Goal: Task Accomplishment & Management: Complete application form

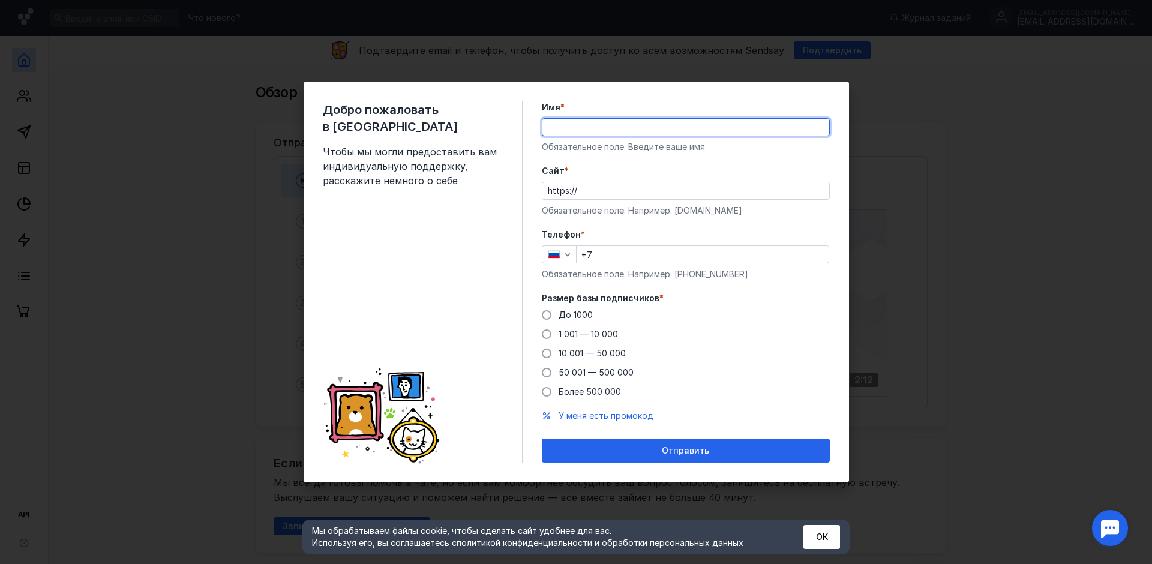
click at [565, 129] on input "Имя *" at bounding box center [685, 127] width 287 height 17
click at [560, 126] on input "Имя *" at bounding box center [685, 127] width 287 height 17
type input "[PERSON_NAME]"
type input "[PHONE_NUMBER]"
click at [601, 190] on input "Cайт *" at bounding box center [706, 190] width 246 height 17
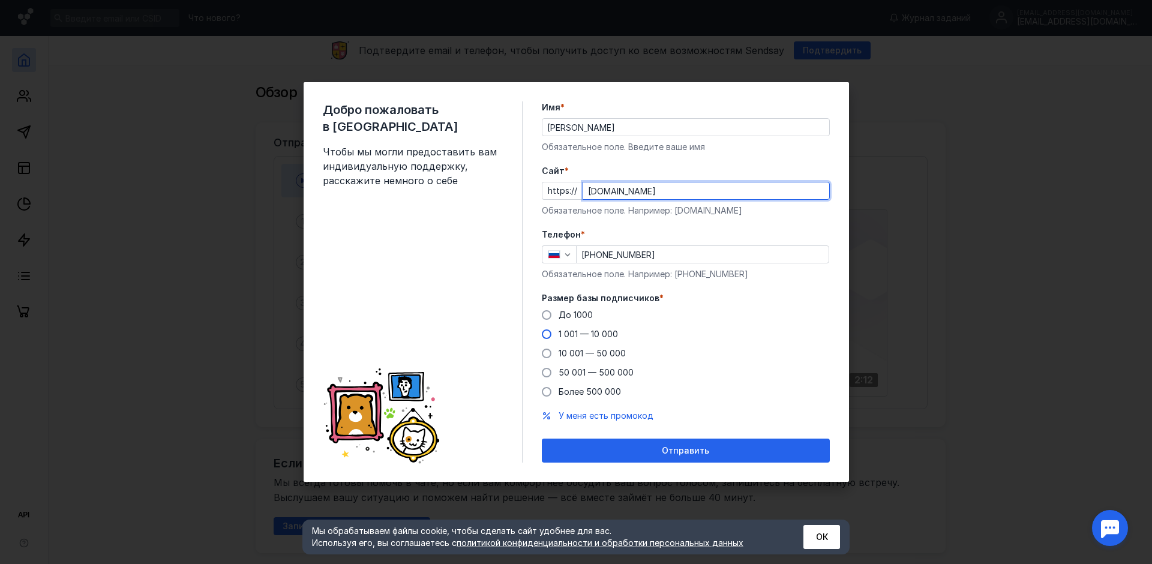
type input "[DOMAIN_NAME]"
click at [548, 332] on span at bounding box center [547, 334] width 10 height 10
click at [0, 0] on input "1 001 — 10 000" at bounding box center [0, 0] width 0 height 0
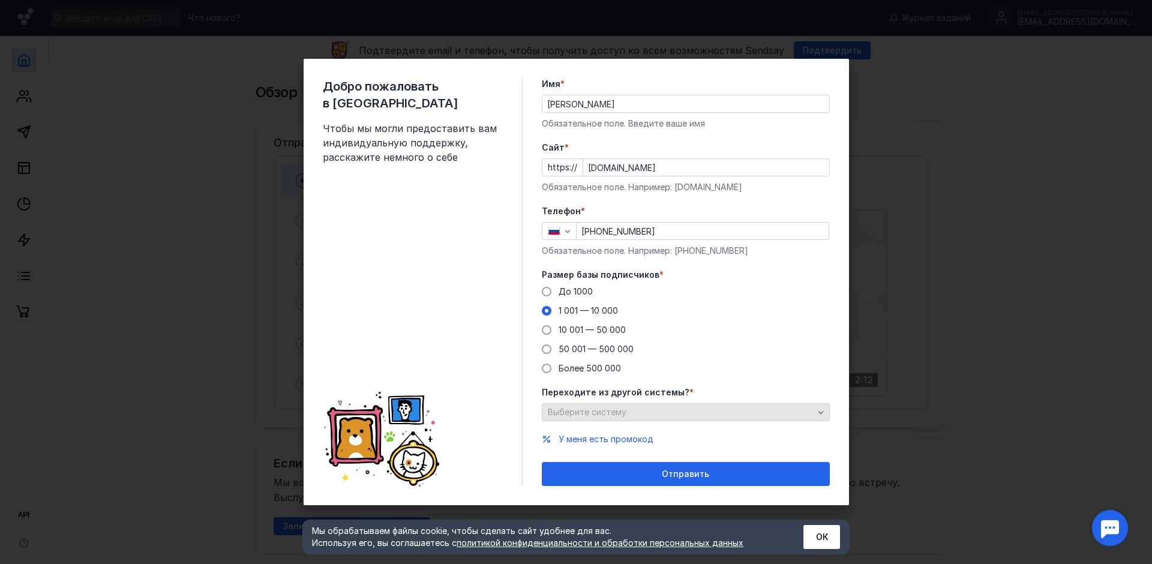
click at [612, 409] on span "Выберите систему" at bounding box center [587, 412] width 79 height 10
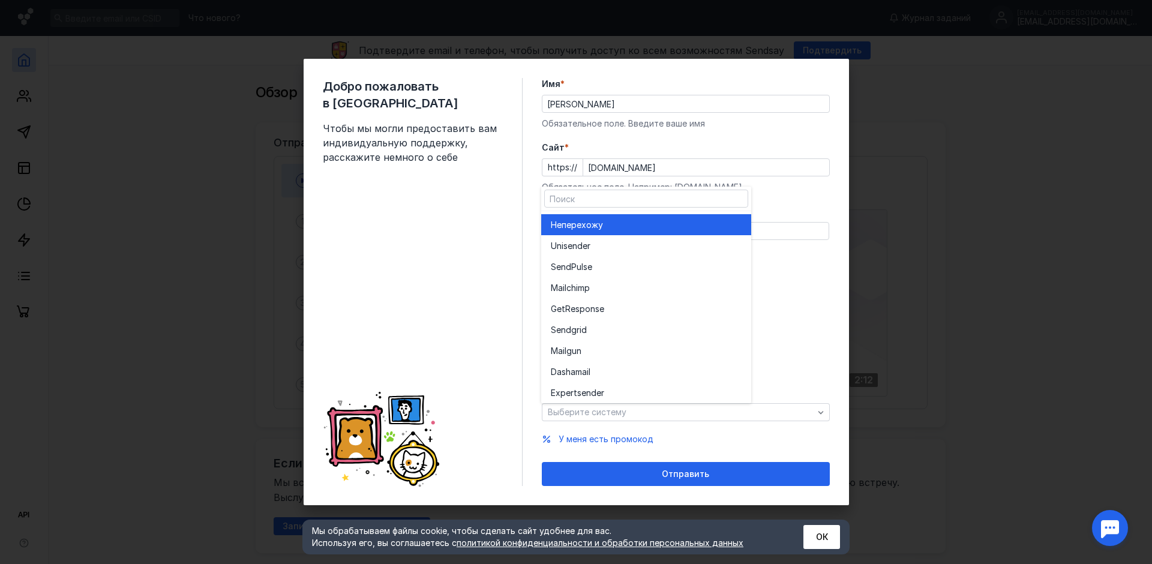
click at [612, 227] on div "Не перехожу" at bounding box center [646, 225] width 191 height 12
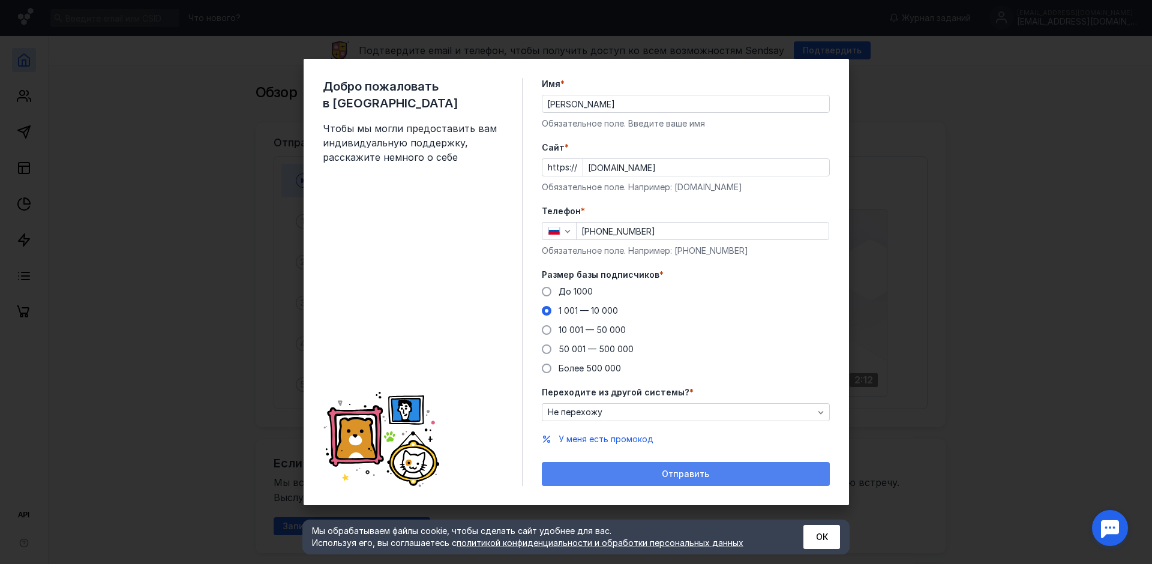
click at [629, 474] on div "Отправить" at bounding box center [686, 474] width 276 height 10
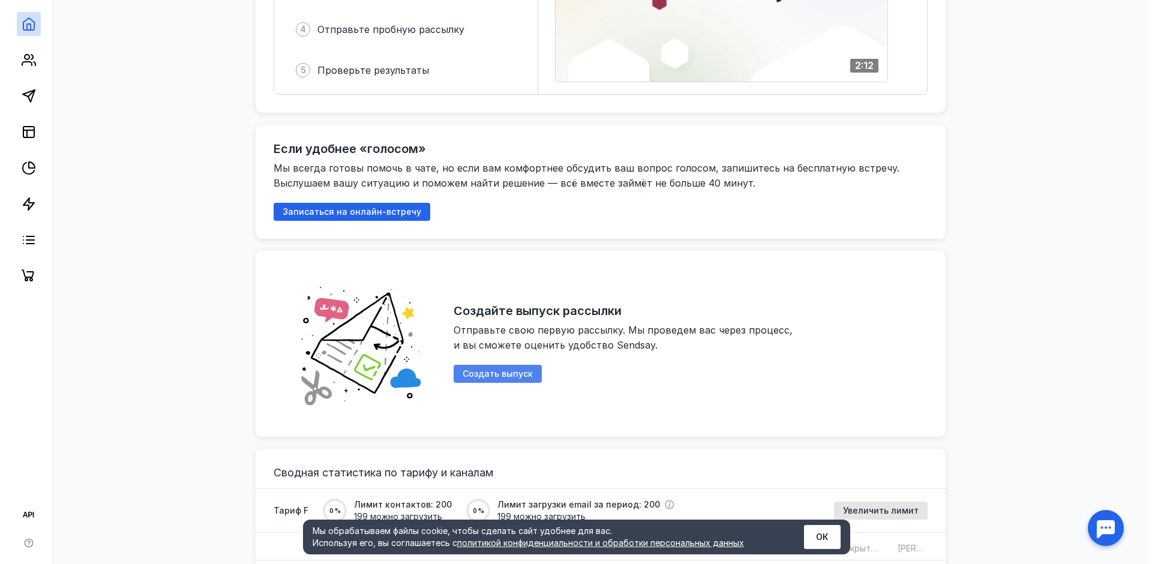
scroll to position [246, 0]
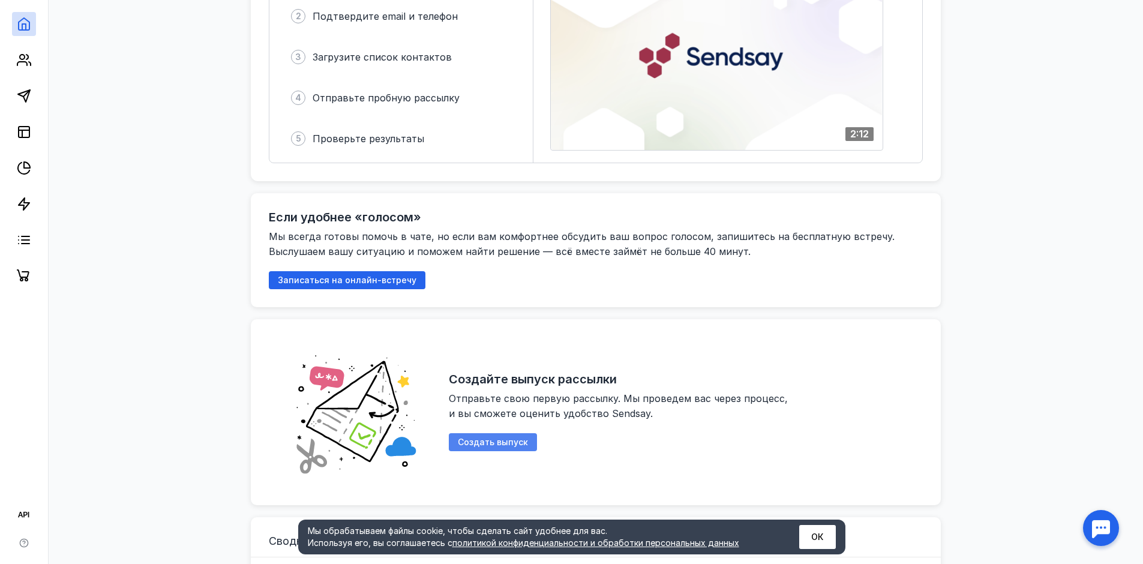
click at [491, 444] on span "Создать выпуск" at bounding box center [493, 442] width 70 height 10
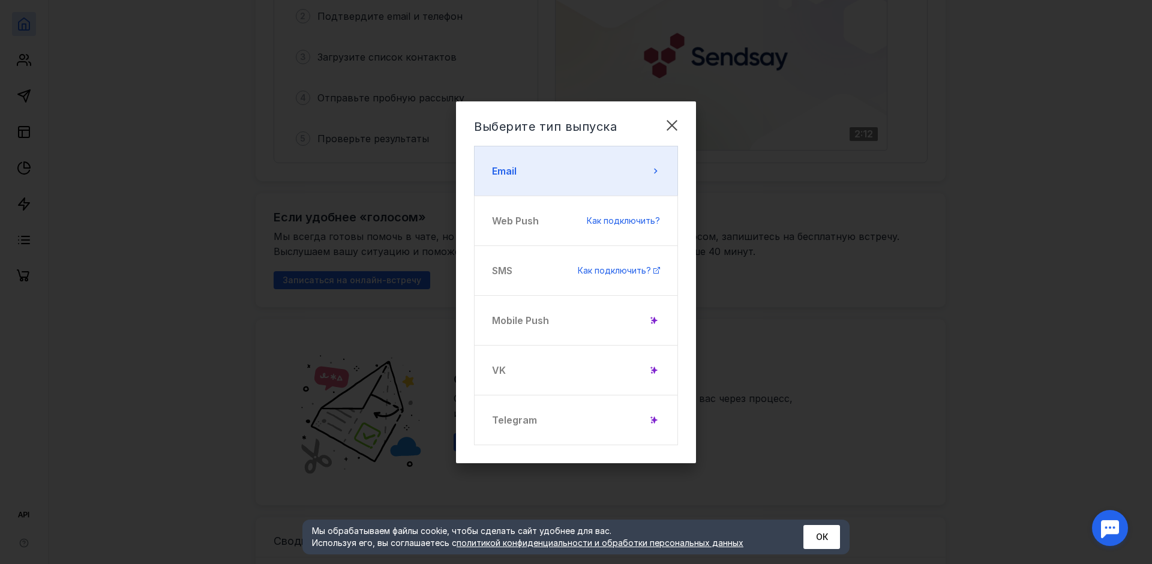
click at [551, 178] on button "Email" at bounding box center [576, 171] width 204 height 50
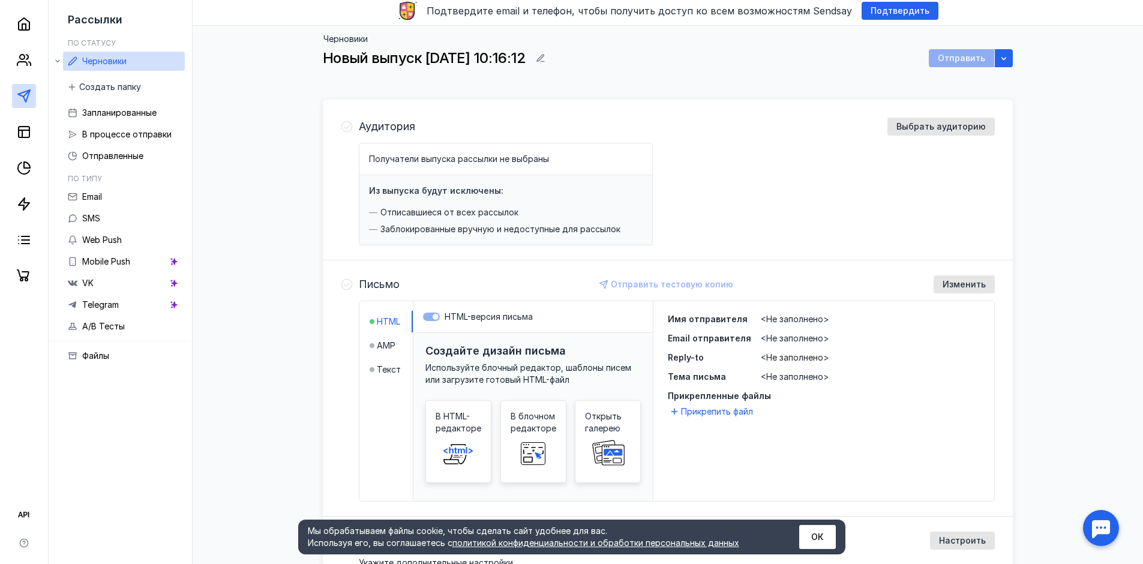
scroll to position [60, 0]
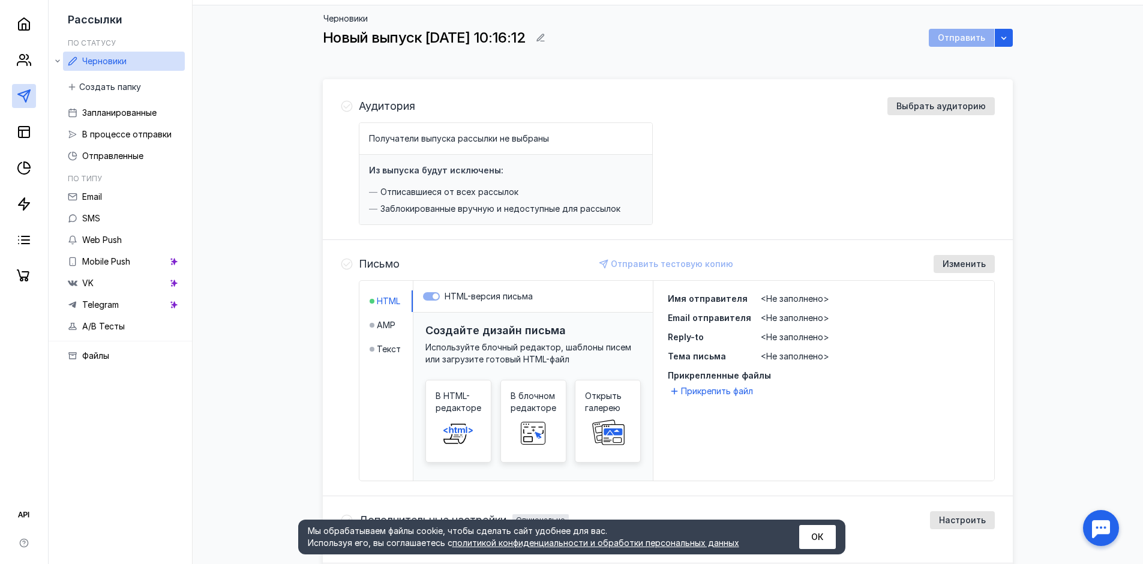
click at [490, 143] on div "Получатели выпуска рассылки не выбраны" at bounding box center [459, 139] width 180 height 12
click at [525, 142] on span "Получатели выпуска рассылки не выбраны" at bounding box center [459, 138] width 180 height 10
click at [931, 108] on span "Выбрать аудиторию" at bounding box center [940, 106] width 89 height 10
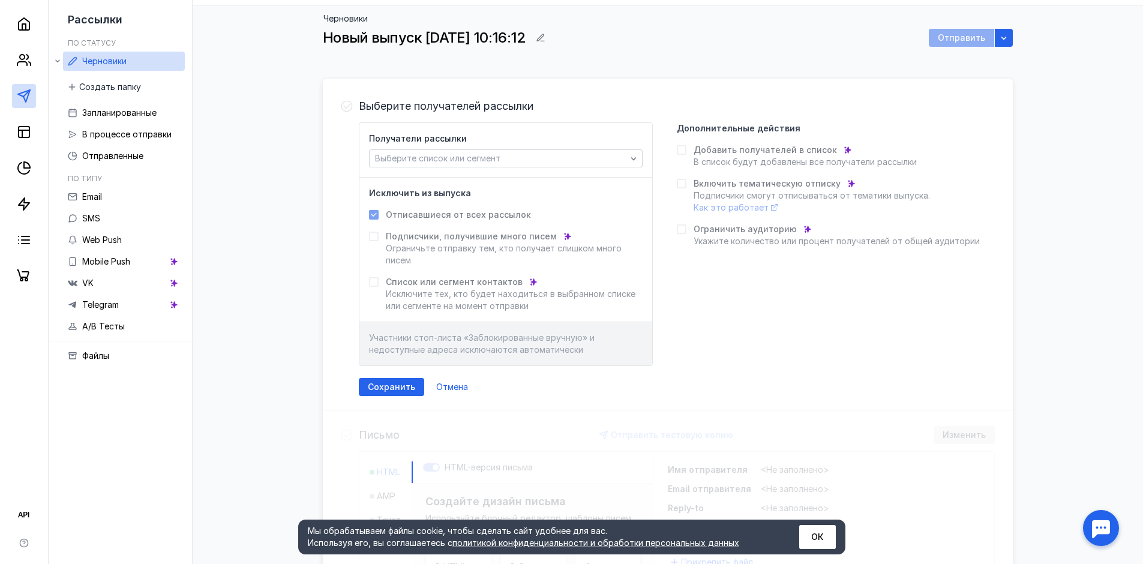
click at [742, 207] on span "Как это работает" at bounding box center [731, 207] width 75 height 10
